Goal: Information Seeking & Learning: Learn about a topic

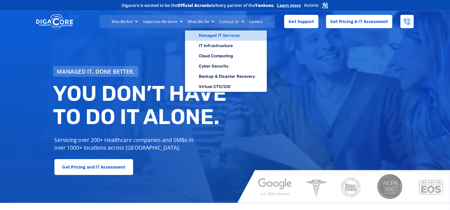
click at [203, 36] on link "Managed IT Services" at bounding box center [226, 35] width 82 height 10
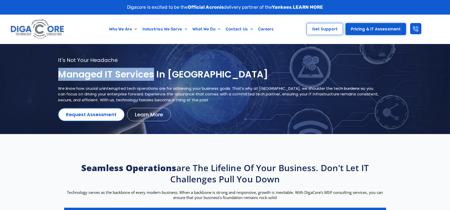
drag, startPoint x: 153, startPoint y: 73, endPoint x: 60, endPoint y: 73, distance: 94.0
click at [60, 73] on h1 "Managed IT services in NJ" at bounding box center [218, 74] width 321 height 12
copy h1 "Managed IT services"
